Goal: Task Accomplishment & Management: Use online tool/utility

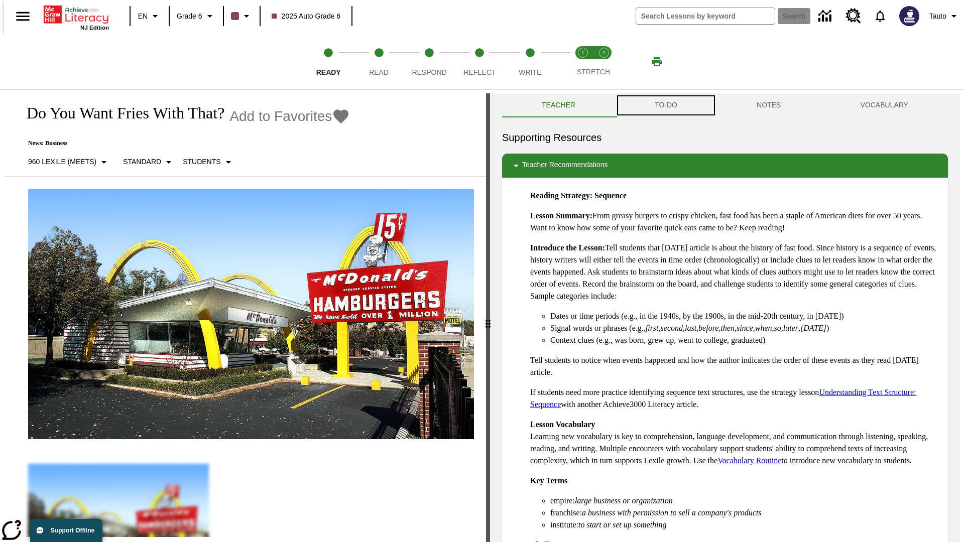
click at [665, 105] on button "TO-DO" at bounding box center [666, 105] width 102 height 24
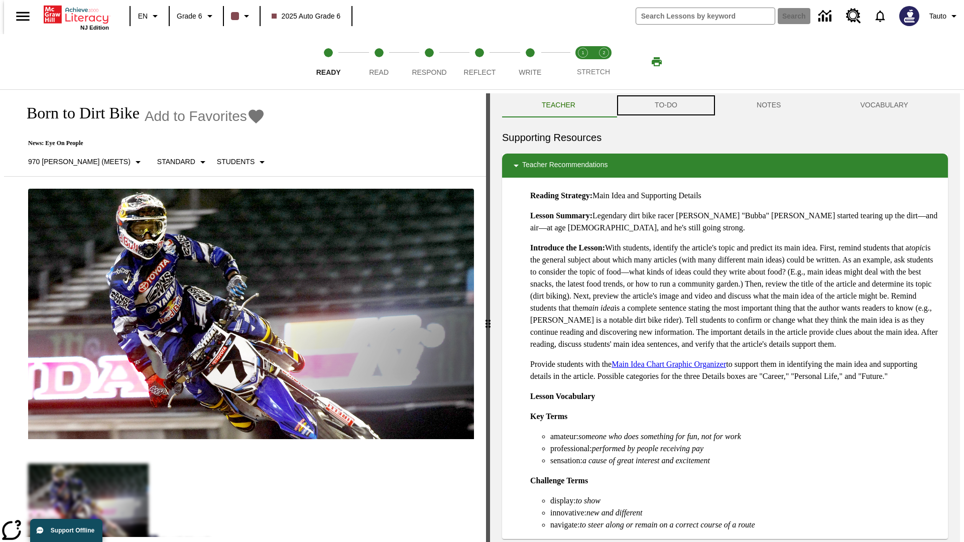
click at [665, 105] on button "TO-DO" at bounding box center [666, 105] width 102 height 24
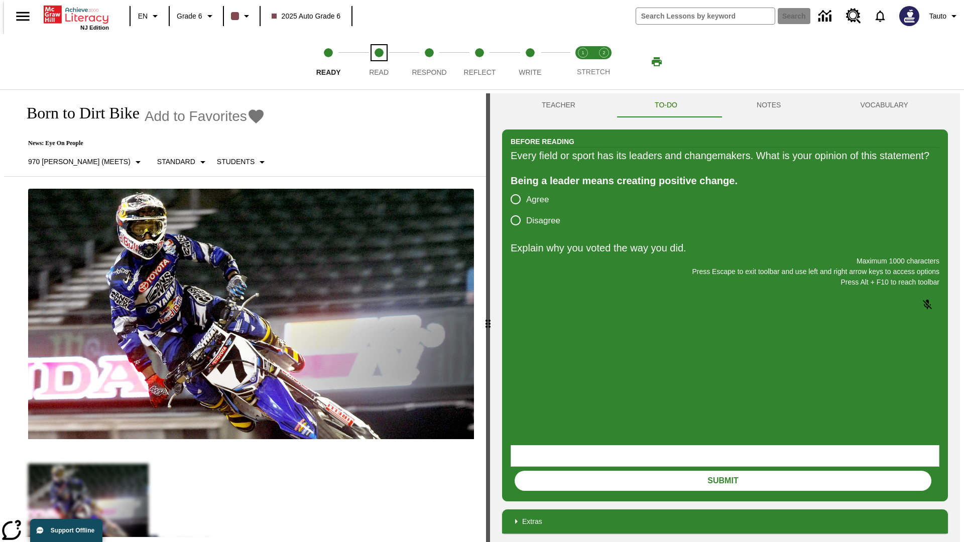
click at [379, 62] on span "Read" at bounding box center [379, 68] width 20 height 18
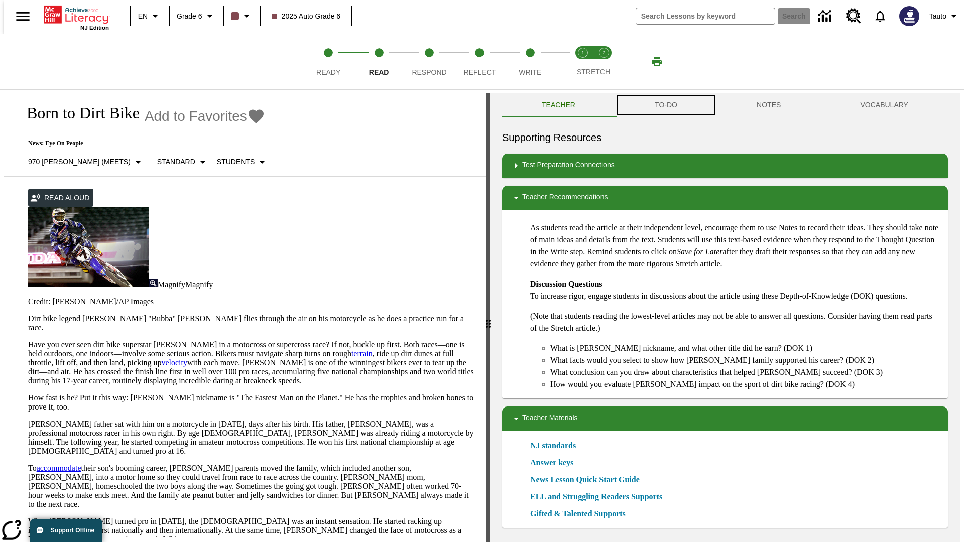
scroll to position [1, 0]
click at [665, 105] on button "TO-DO" at bounding box center [666, 105] width 102 height 24
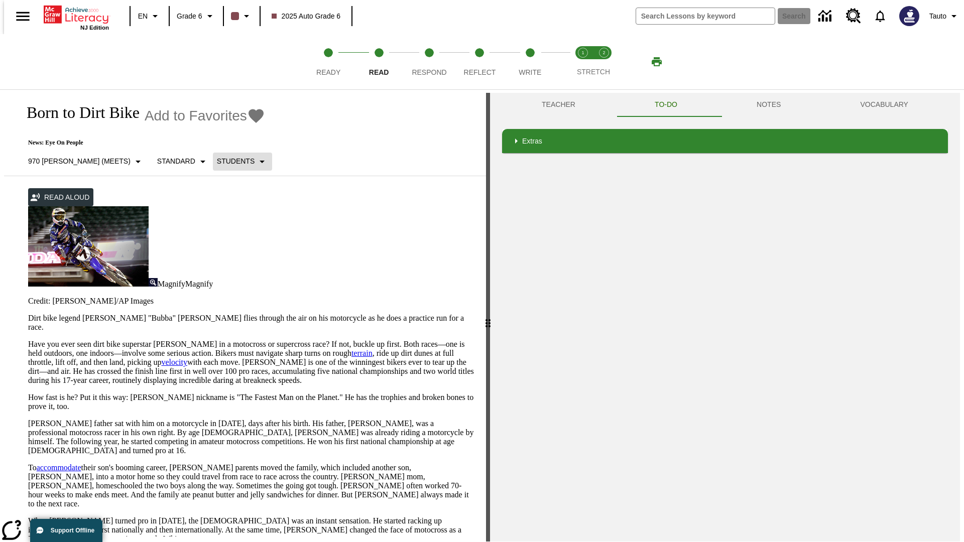
click at [217, 161] on p "Students" at bounding box center [236, 161] width 38 height 11
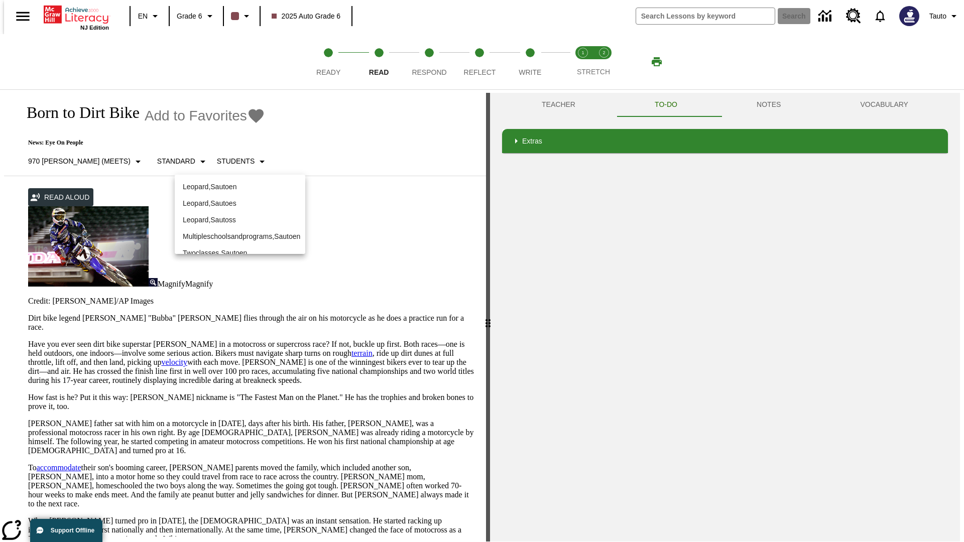
click at [232, 182] on p "Leopard , Sautoen" at bounding box center [240, 187] width 114 height 11
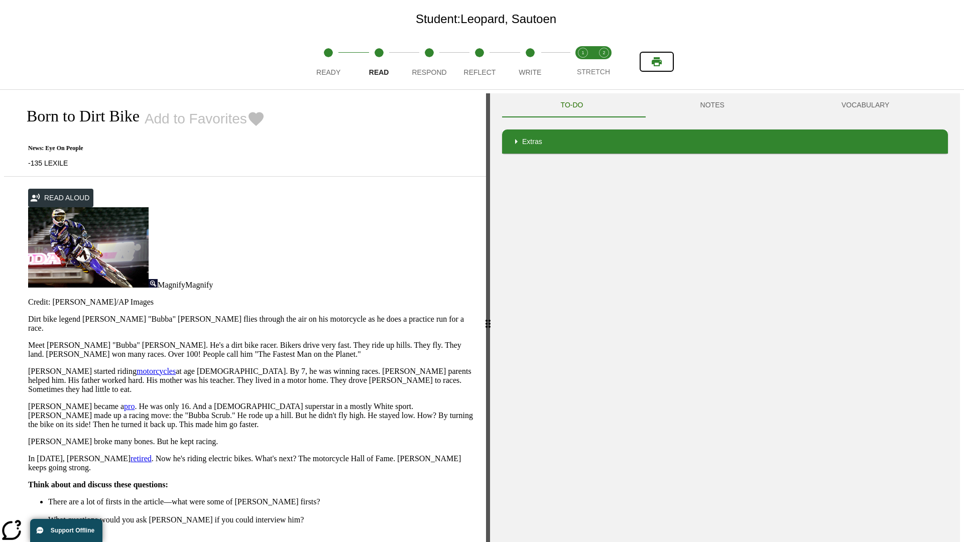
click at [657, 62] on icon "Print" at bounding box center [657, 61] width 10 height 9
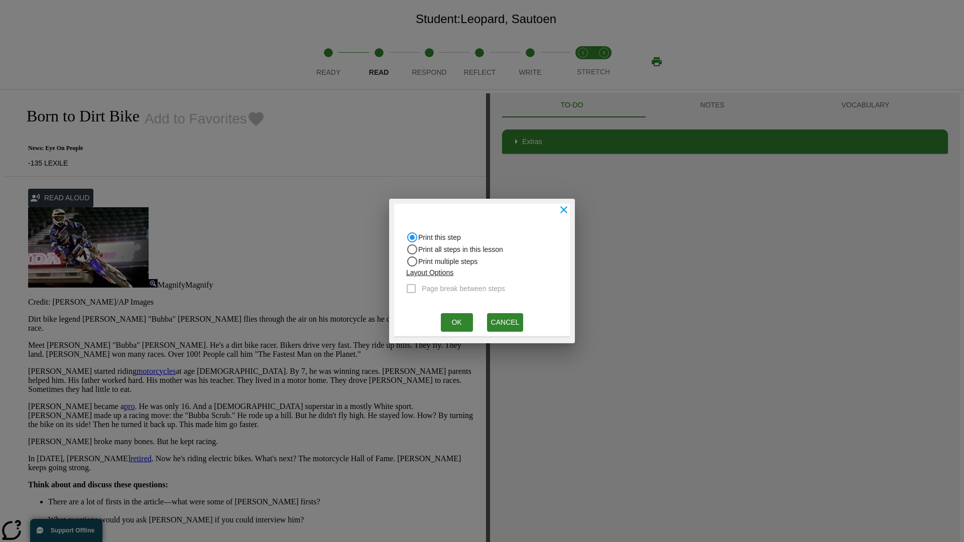
click at [412, 244] on input "Print all steps in this lesson" at bounding box center [412, 237] width 12 height 12
radio input "true"
radio input "false"
checkbox input "true"
click at [456, 322] on button "Ok" at bounding box center [457, 322] width 32 height 19
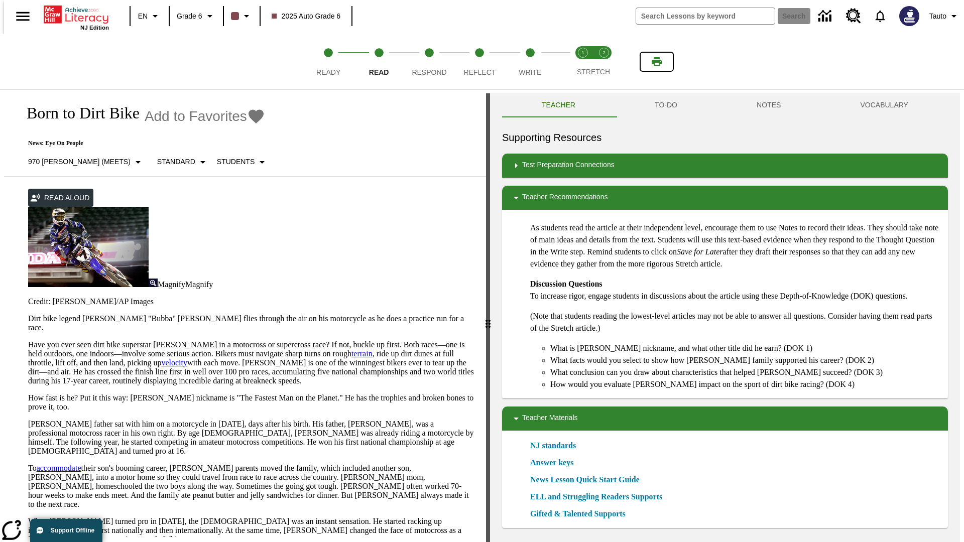
click at [657, 62] on icon "Print" at bounding box center [657, 61] width 10 height 9
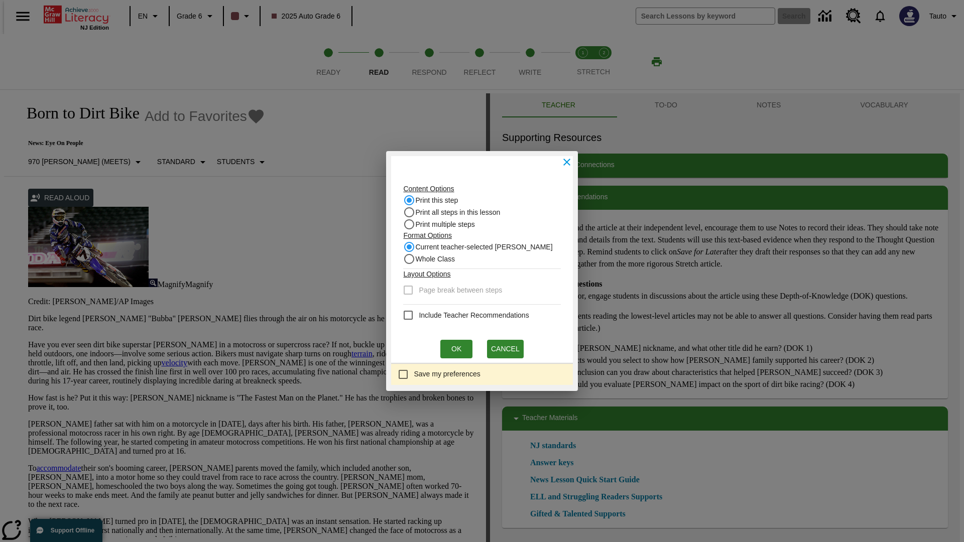
click at [412, 200] on input "Print this step" at bounding box center [409, 200] width 12 height 12
click at [412, 253] on input "Whole Class" at bounding box center [409, 247] width 12 height 12
radio input "true"
radio input "false"
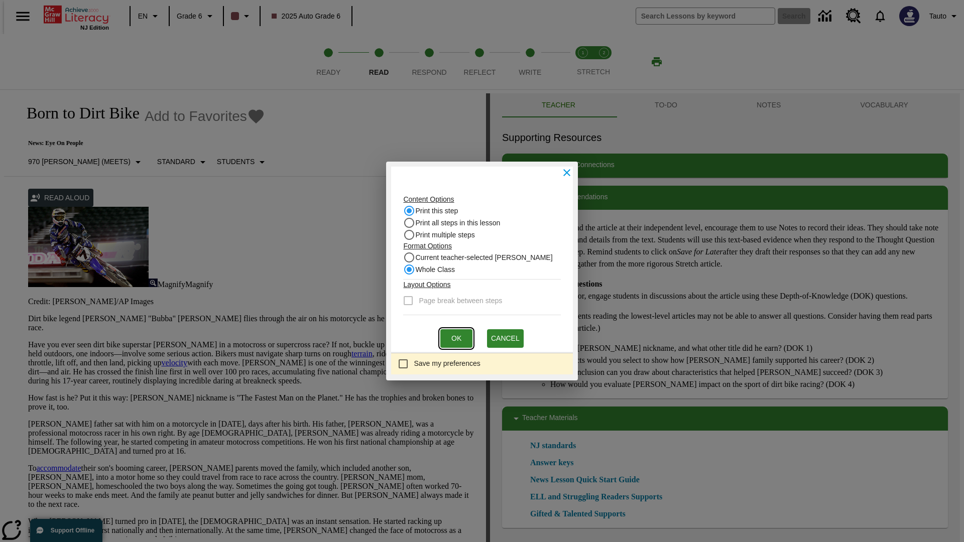
click at [456, 338] on button "Ok" at bounding box center [456, 338] width 32 height 19
